Goal: Transaction & Acquisition: Purchase product/service

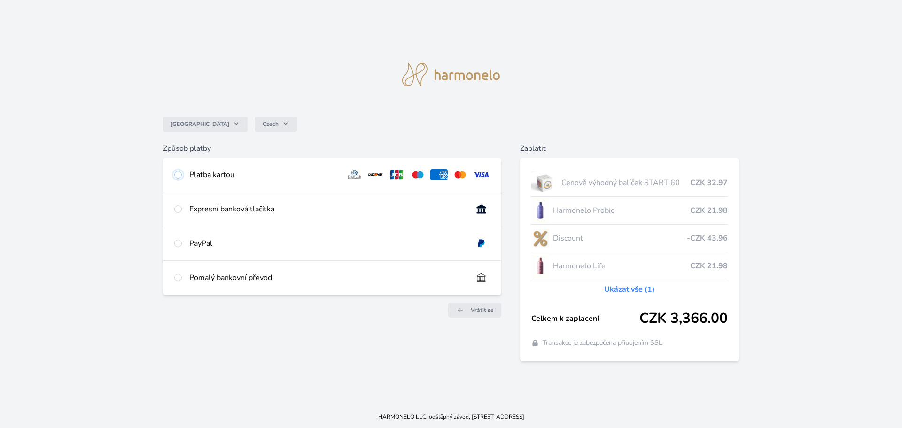
click at [180, 175] on input "radio" at bounding box center [178, 175] width 8 height 8
radio input "true"
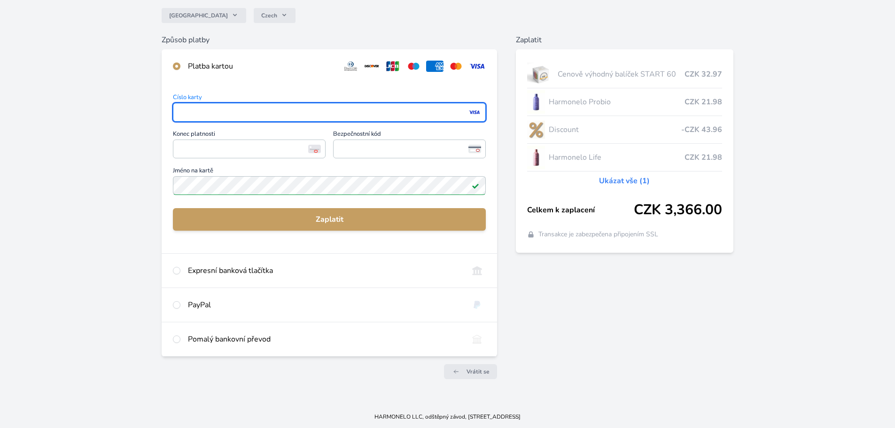
scroll to position [83, 0]
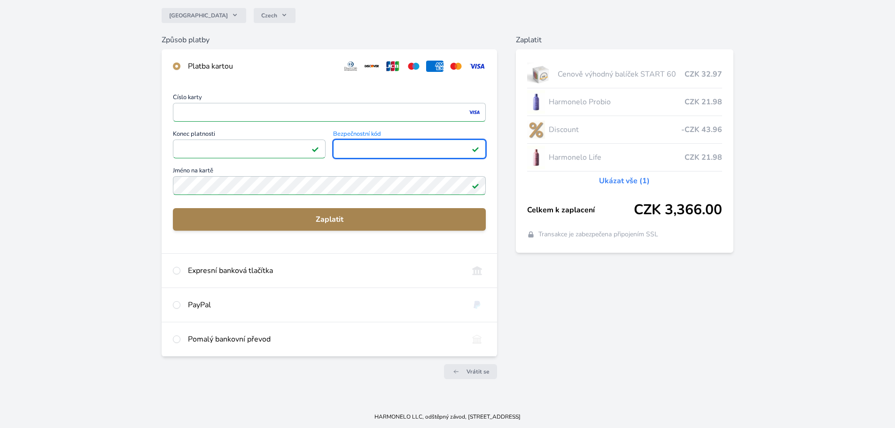
click at [388, 223] on span "Zaplatit" at bounding box center [329, 219] width 298 height 11
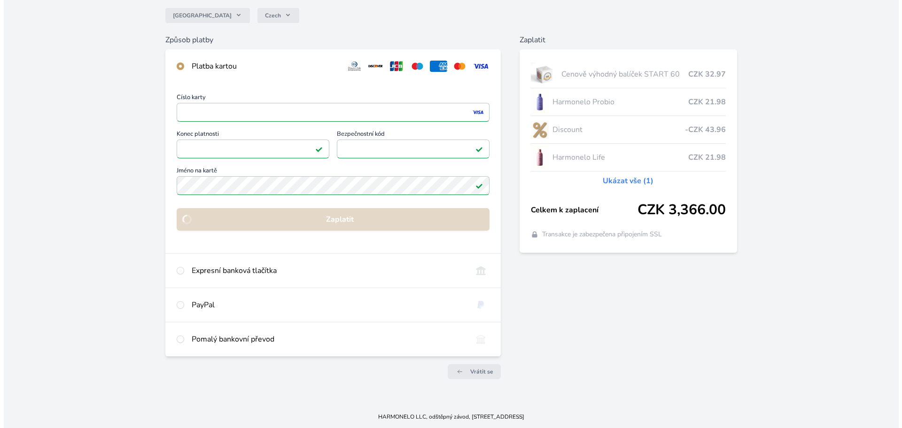
scroll to position [0, 0]
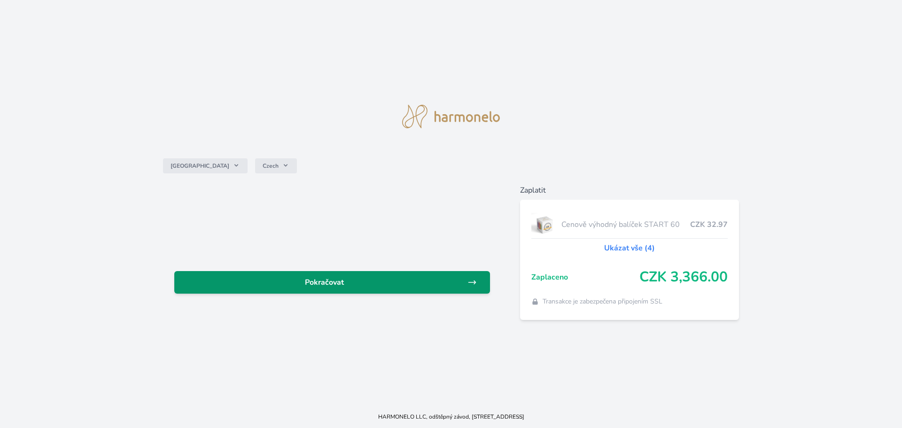
click at [377, 279] on span "Pokračovat" at bounding box center [325, 282] width 286 height 11
